Goal: Information Seeking & Learning: Learn about a topic

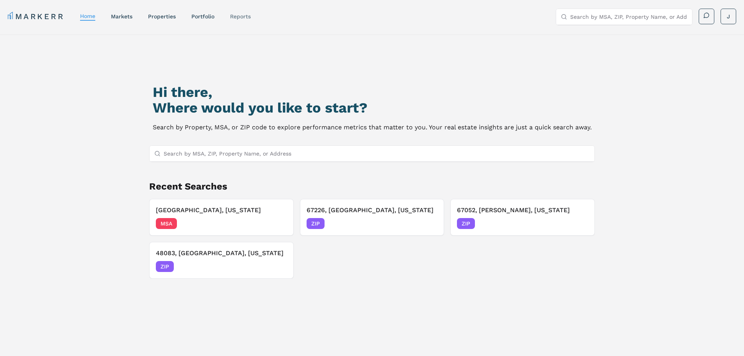
click at [240, 16] on link "reports" at bounding box center [240, 16] width 21 height 6
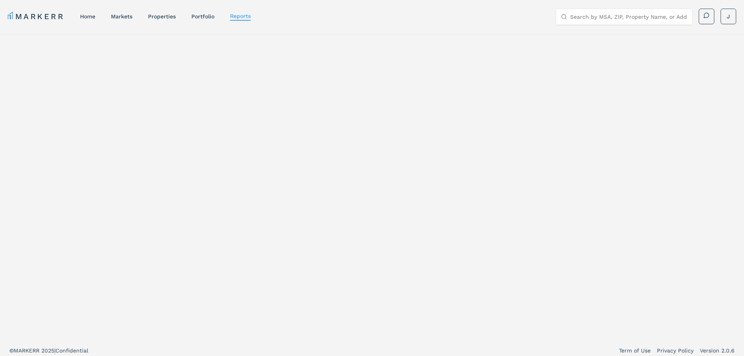
select select "-release_date"
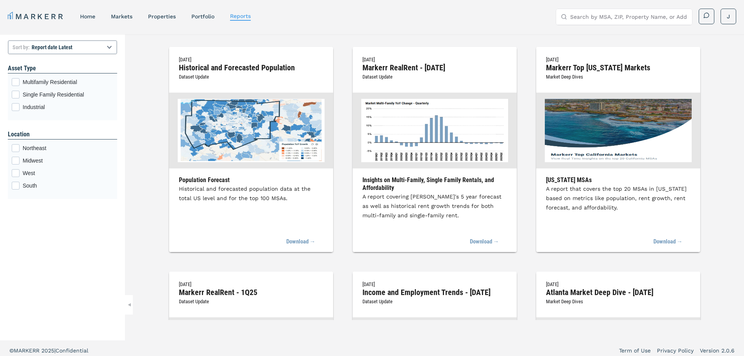
click at [608, 18] on input "Search by MSA, ZIP, Property Name, or Address" at bounding box center [628, 17] width 117 height 16
type input "R"
click at [417, 75] on div "[DATE] Markerr RealRent - [DATE] Dataset Update" at bounding box center [435, 74] width 164 height 38
click at [418, 128] on img at bounding box center [434, 130] width 147 height 63
click at [484, 240] on link "Download →" at bounding box center [481, 241] width 38 height 17
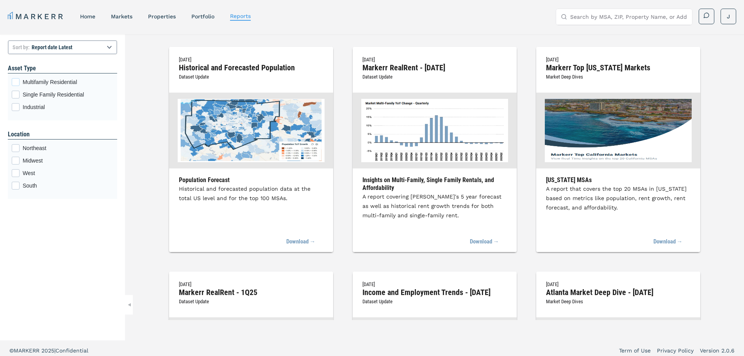
click at [38, 80] on span "Multifamily Residential" at bounding box center [68, 82] width 91 height 8
click at [17, 80] on input "Multifamily Residential" at bounding box center [14, 80] width 5 height 5
click at [206, 14] on link "Portfolio" at bounding box center [202, 16] width 23 height 6
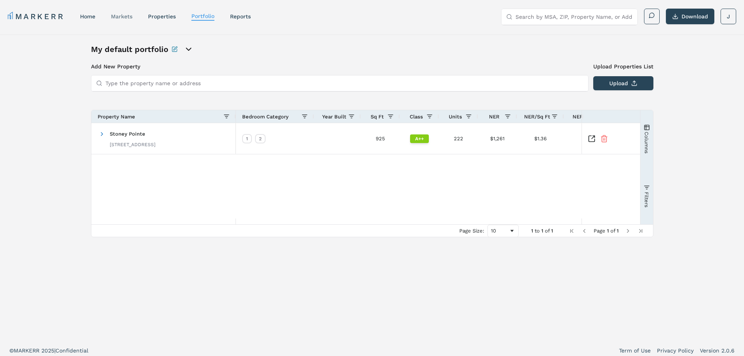
click at [123, 19] on link "markets" at bounding box center [121, 16] width 21 height 6
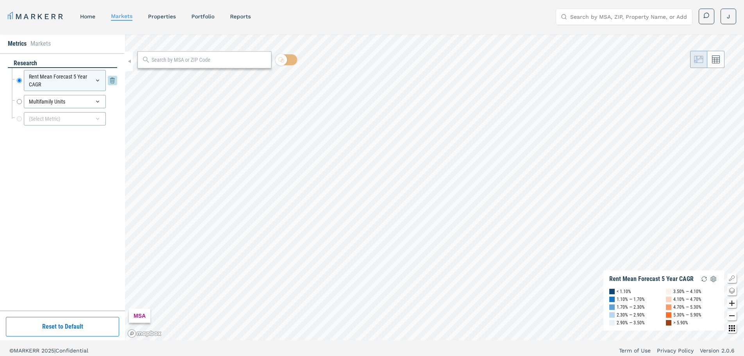
click at [97, 80] on icon at bounding box center [97, 81] width 3 height 2
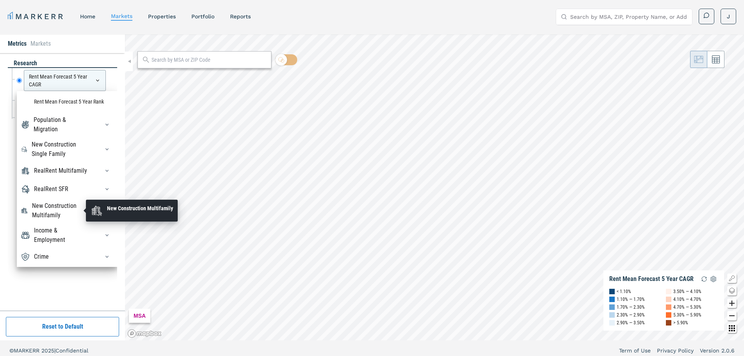
scroll to position [86, 0]
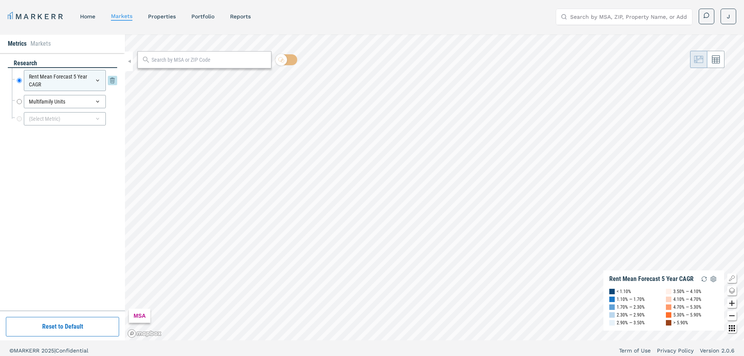
click at [51, 81] on div "Rent Mean Forecast 5 Year CAGR" at bounding box center [65, 80] width 82 height 21
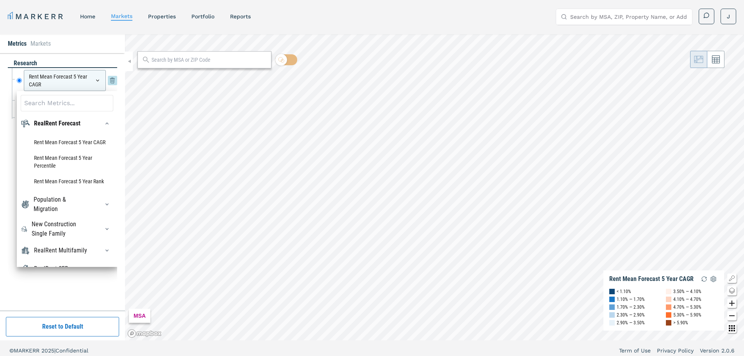
click at [55, 77] on div "Rent Mean Forecast 5 Year CAGR" at bounding box center [65, 80] width 82 height 21
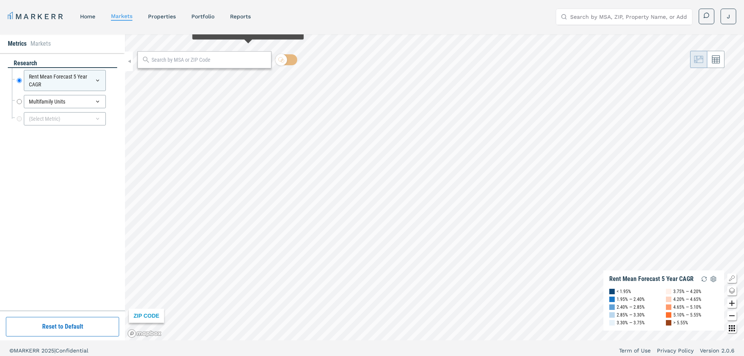
click at [243, 62] on input "text" at bounding box center [210, 60] width 116 height 8
type input "48083"
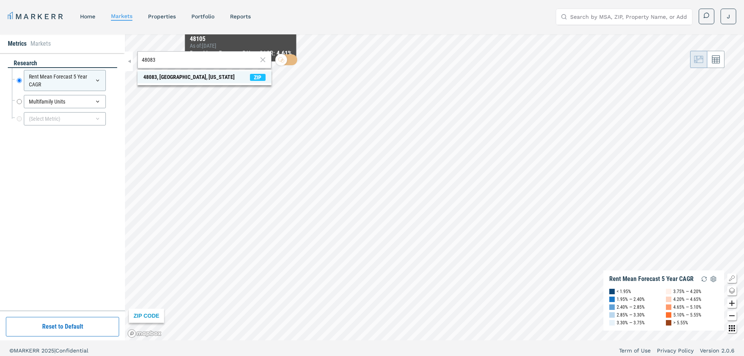
click at [211, 79] on span "48083, [GEOGRAPHIC_DATA], [US_STATE] ZIP" at bounding box center [205, 77] width 134 height 12
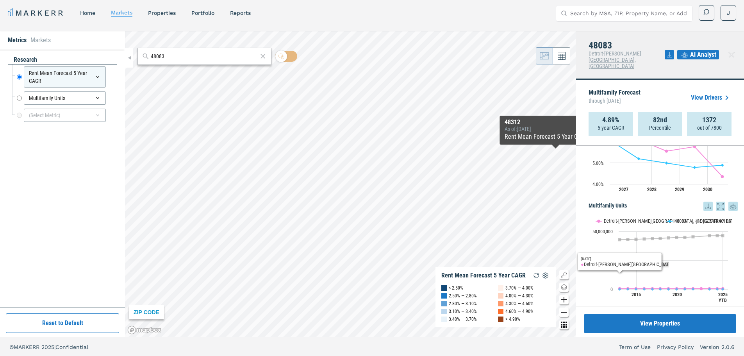
scroll to position [5, 0]
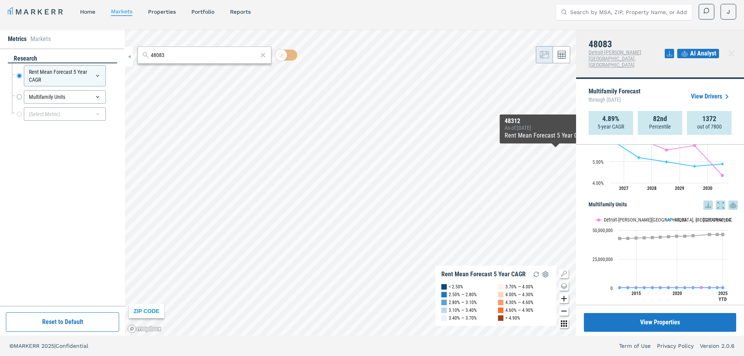
click at [713, 92] on link "View Drivers" at bounding box center [711, 96] width 41 height 9
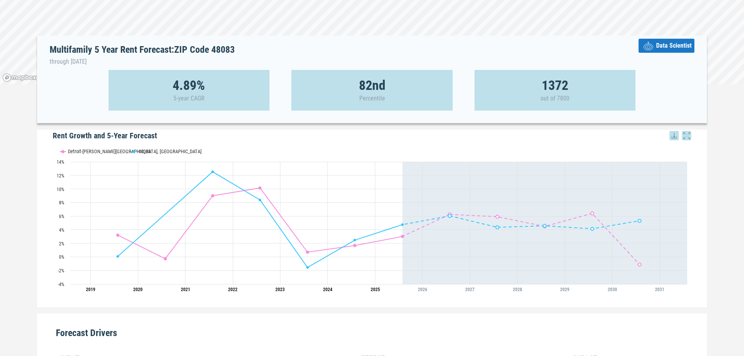
scroll to position [92, 0]
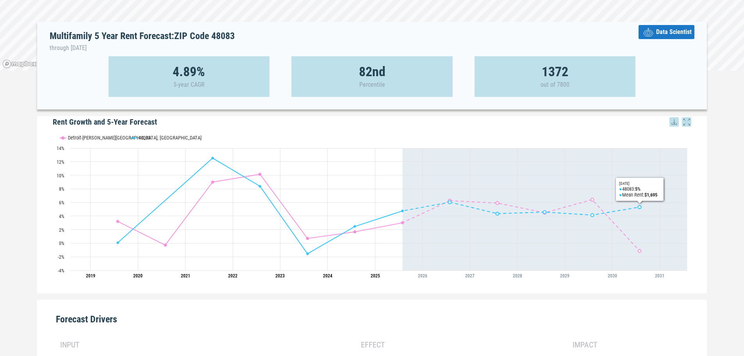
drag, startPoint x: 735, startPoint y: 172, endPoint x: 739, endPoint y: 173, distance: 4.8
click at [736, 172] on div "Multifamily 5 Year Rent Forecast: ZIP Code 48083 through [DATE] Data Scientist …" at bounding box center [372, 273] width 744 height 661
click at [659, 36] on button "Data Scientist" at bounding box center [667, 32] width 56 height 14
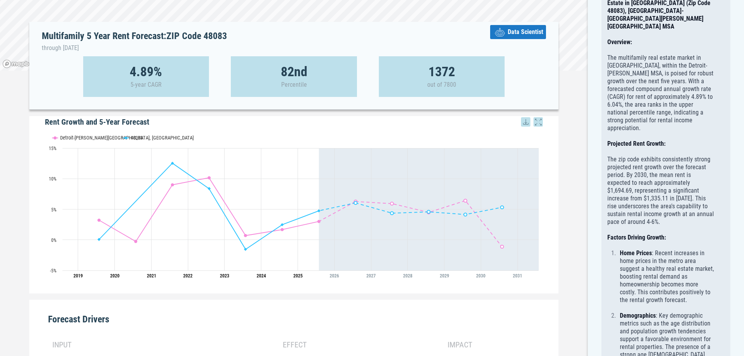
click at [571, 117] on div "Multifamily 5 Year Rent Forecast: ZIP Code 48083 through [DATE] Data Scientist …" at bounding box center [294, 286] width 588 height 686
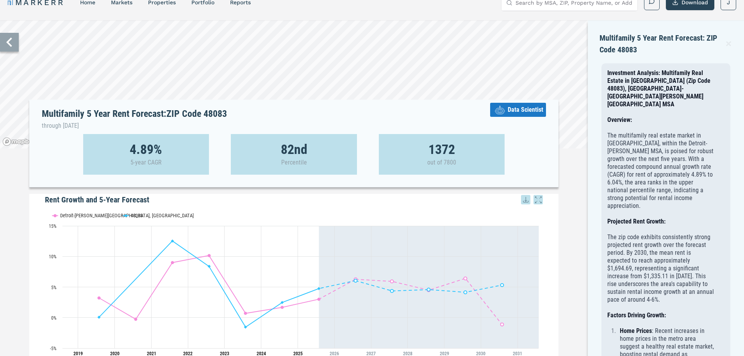
scroll to position [0, 0]
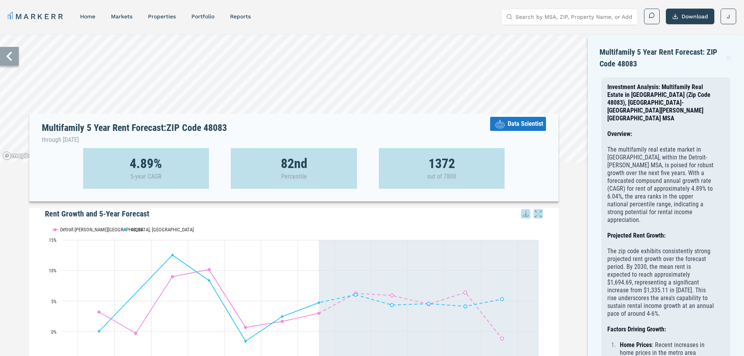
click at [5, 50] on icon at bounding box center [9, 56] width 19 height 19
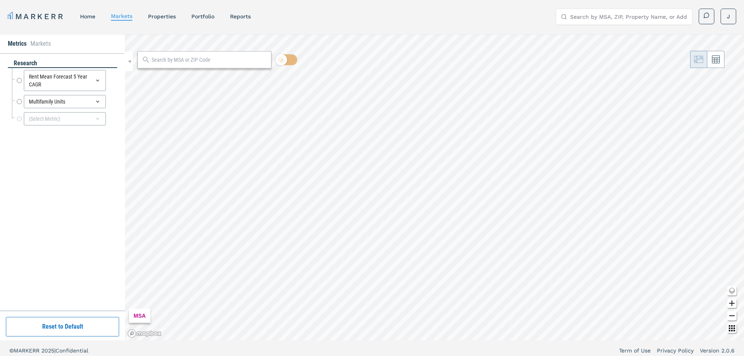
radio input "true"
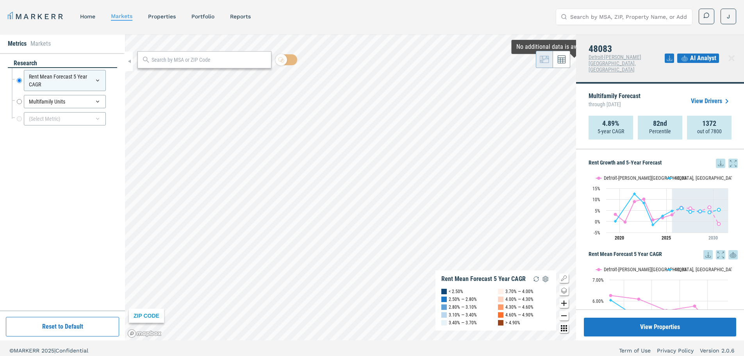
click at [627, 58] on span "Detroit-[PERSON_NAME][GEOGRAPHIC_DATA], [GEOGRAPHIC_DATA]" at bounding box center [615, 63] width 53 height 19
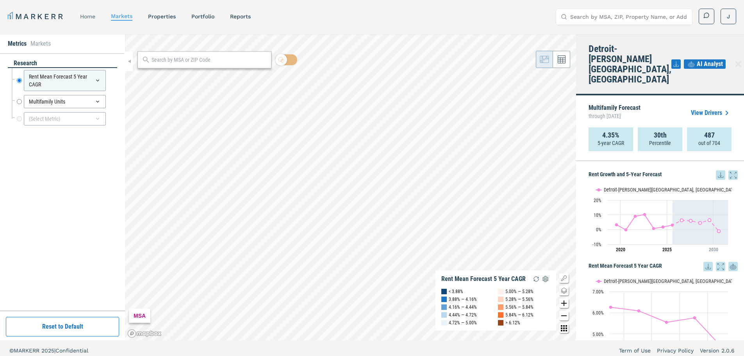
click at [88, 18] on link "home" at bounding box center [87, 16] width 15 height 6
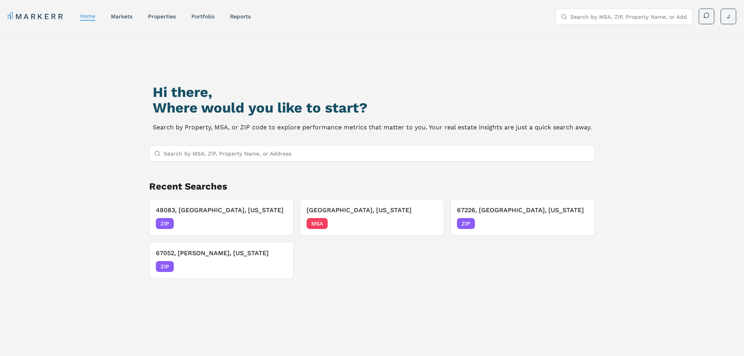
click at [299, 157] on input "Search by MSA, ZIP, Property Name, or Address" at bounding box center [377, 154] width 427 height 16
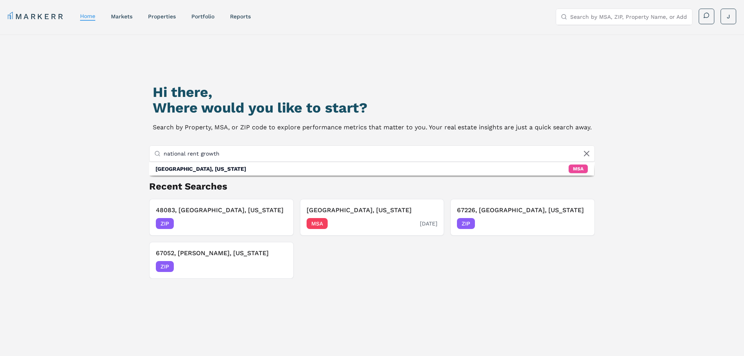
type input "national rent growth"
click at [367, 225] on div "MSA [DATE]" at bounding box center [372, 223] width 131 height 11
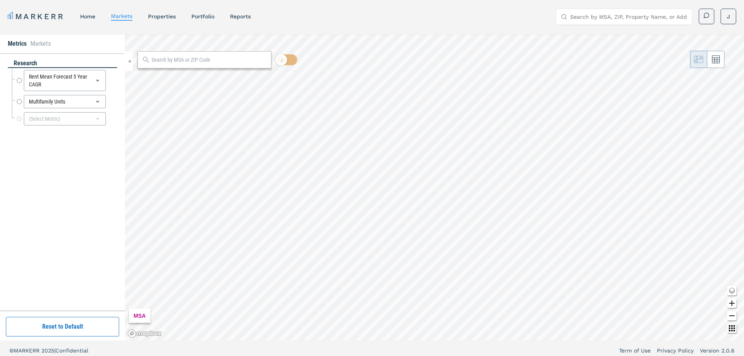
radio input "true"
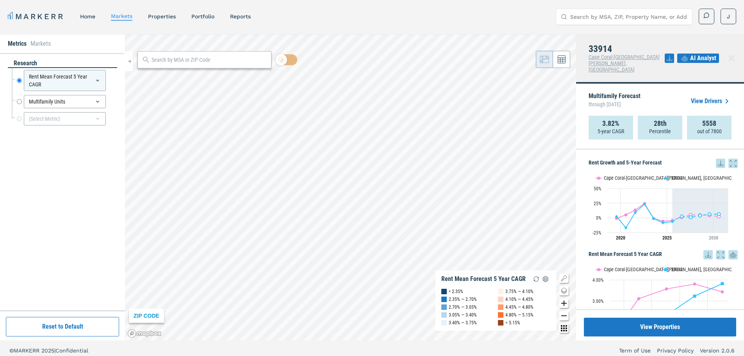
click at [86, 19] on link "home" at bounding box center [87, 16] width 15 height 6
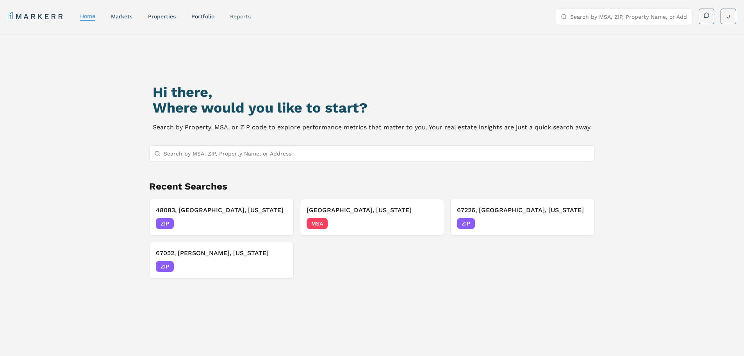
click at [238, 17] on link "reports" at bounding box center [240, 16] width 21 height 6
select select "-release_date"
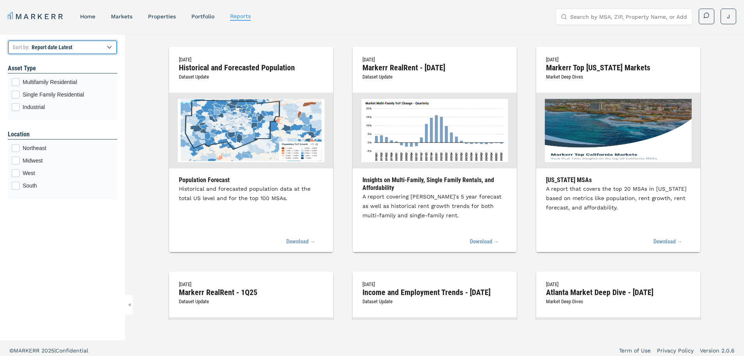
click at [101, 51] on select "Report title A to Z Report title Z to A Report date Latest Report date Oldest" at bounding box center [62, 47] width 109 height 14
click at [8, 40] on select "Report title A to Z Report title Z to A Report date Latest Report date Oldest" at bounding box center [62, 47] width 109 height 14
click at [461, 77] on div "[DATE] Markerr RealRent - [DATE] Dataset Update" at bounding box center [435, 74] width 164 height 38
click at [174, 15] on link "properties" at bounding box center [162, 16] width 28 height 6
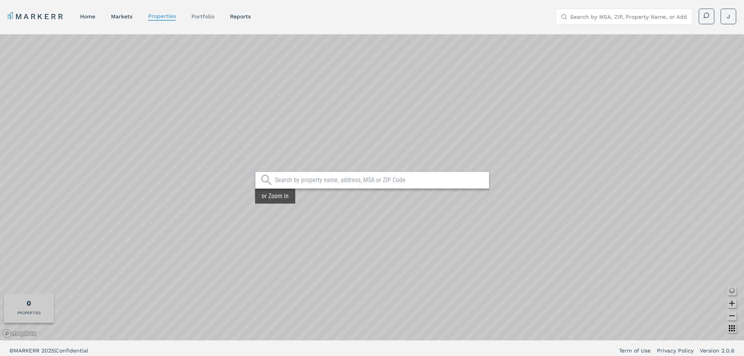
click at [203, 17] on link "Portfolio" at bounding box center [202, 16] width 23 height 6
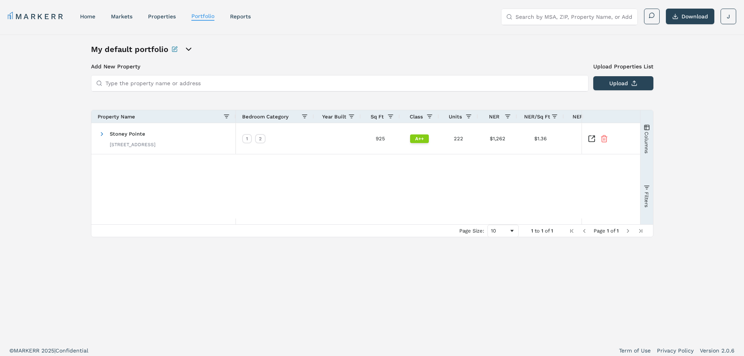
click at [147, 15] on nav "MARKERR home markets properties Portfolio reports" at bounding box center [129, 16] width 243 height 11
click at [152, 16] on link "properties" at bounding box center [162, 16] width 28 height 6
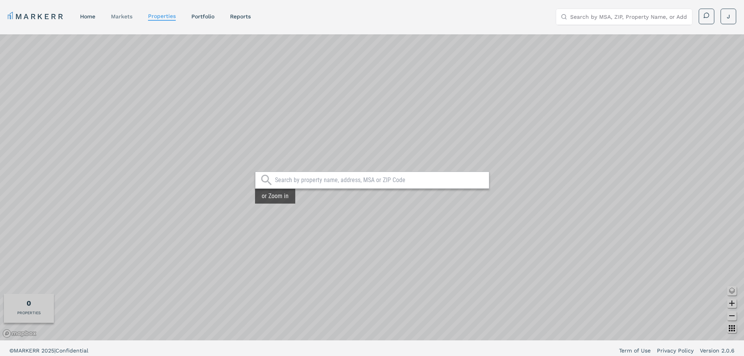
click at [125, 14] on link "markets" at bounding box center [121, 16] width 21 height 6
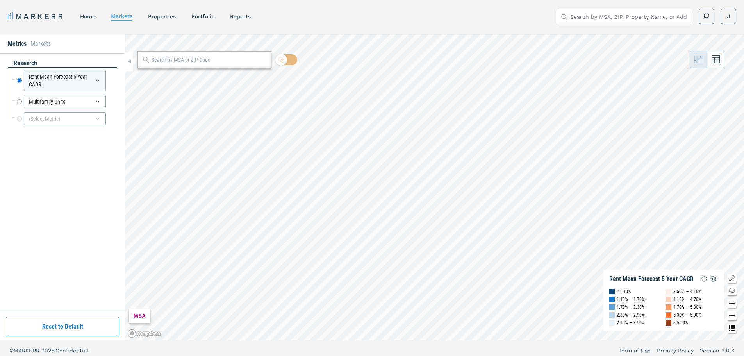
click at [94, 18] on link "home" at bounding box center [87, 16] width 15 height 6
